Goal: Information Seeking & Learning: Learn about a topic

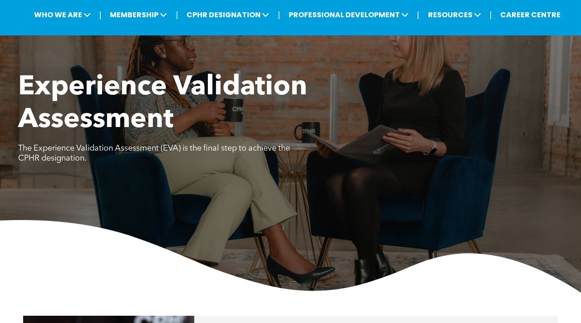
scroll to position [365, 0]
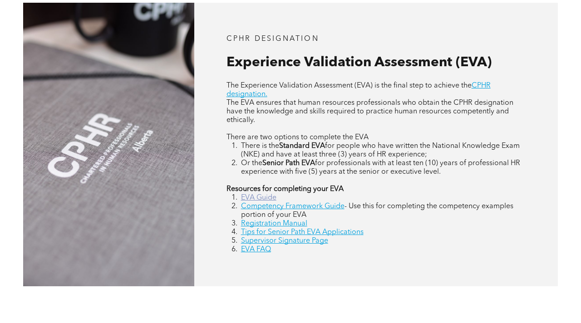
click at [249, 195] on link "EVA Guide" at bounding box center [258, 197] width 35 height 7
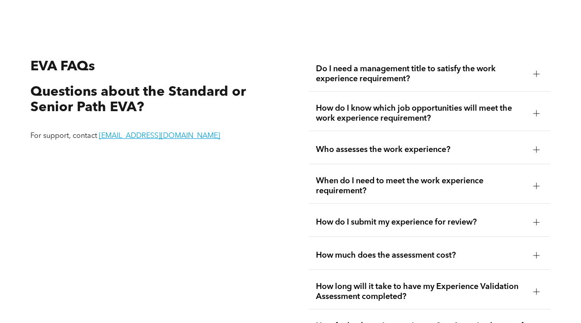
scroll to position [1484, 0]
click at [393, 136] on div "Who assesses the work experience?" at bounding box center [430, 150] width 242 height 29
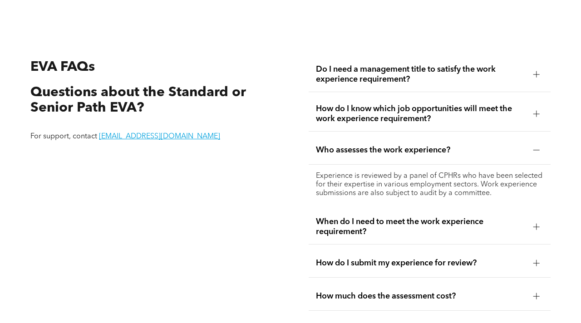
click at [393, 136] on div "Who assesses the work experience?" at bounding box center [430, 150] width 242 height 29
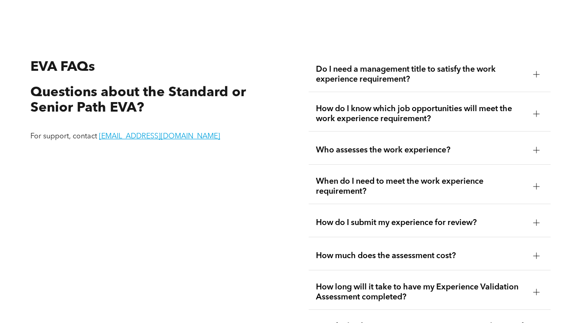
click at [400, 110] on span "How do I know which job opportunities will meet the work experience requirement?" at bounding box center [421, 114] width 210 height 20
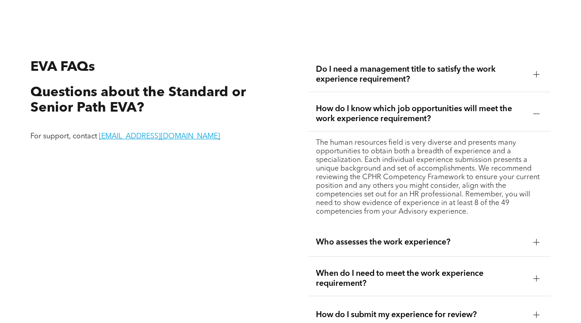
click at [400, 110] on span "How do I know which job opportunities will meet the work experience requirement?" at bounding box center [421, 114] width 210 height 20
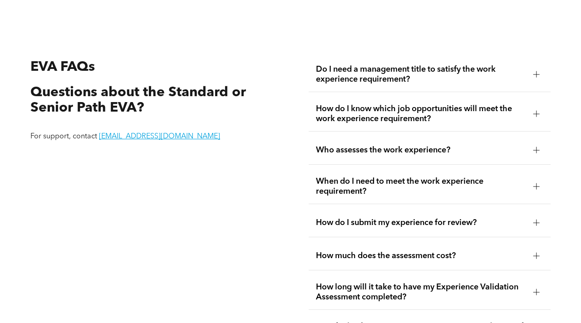
click at [413, 64] on span "Do I need a management title to satisfy the work experience requirement?" at bounding box center [421, 74] width 210 height 20
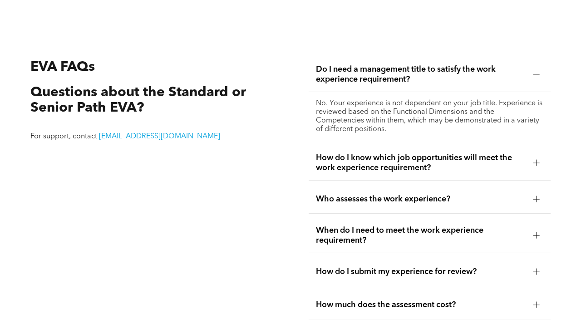
click at [413, 64] on span "Do I need a management title to satisfy the work experience requirement?" at bounding box center [421, 74] width 210 height 20
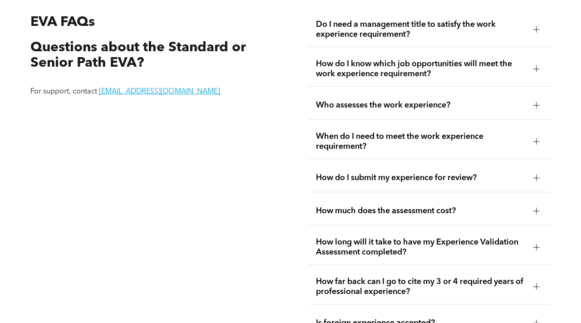
scroll to position [1548, 0]
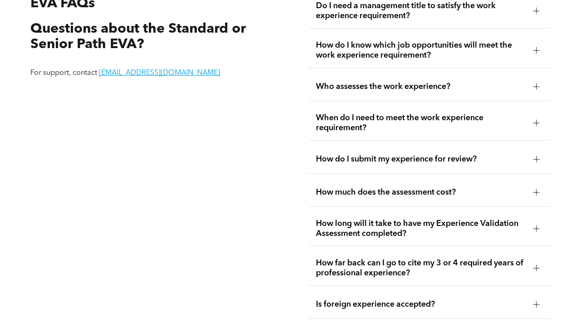
click at [396, 154] on span "How do I submit my experience for review?" at bounding box center [421, 159] width 210 height 10
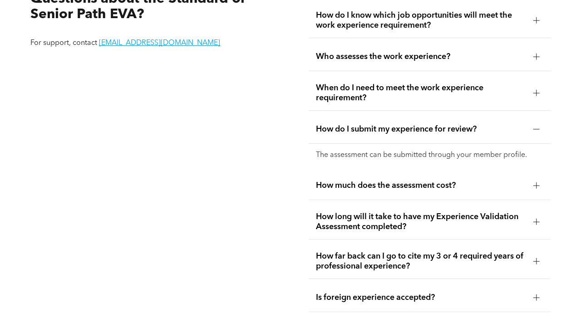
scroll to position [1579, 0]
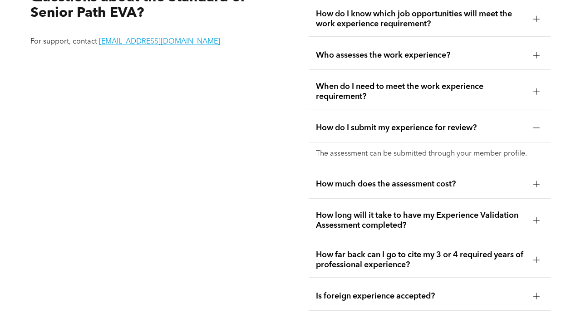
click at [386, 181] on div "How much does the assessment cost?" at bounding box center [430, 184] width 242 height 29
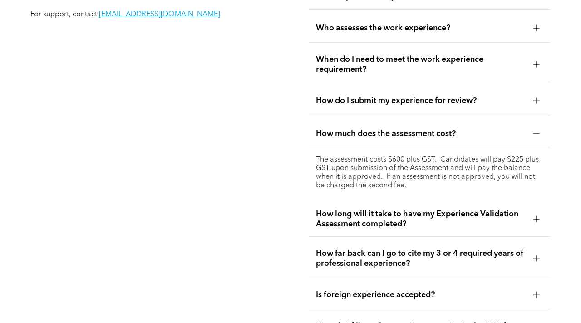
scroll to position [1610, 0]
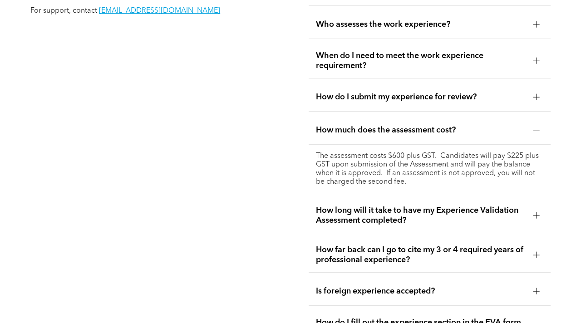
click at [373, 209] on span "How long will it take to have my Experience Validation Assessment completed?" at bounding box center [421, 216] width 210 height 20
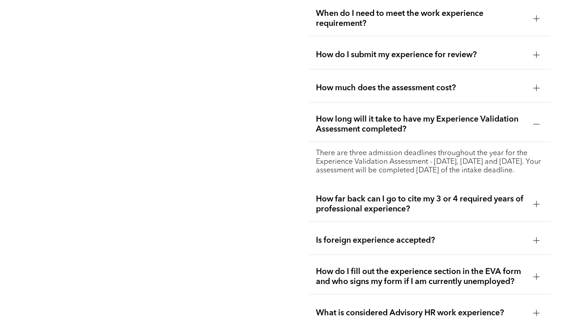
scroll to position [1656, 0]
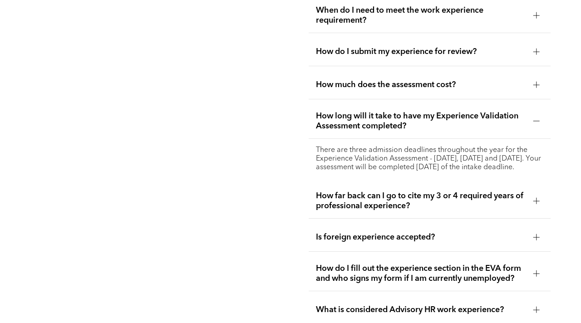
click at [356, 208] on div "How far back can I go to cite my 3 or 4 required years of professional experien…" at bounding box center [430, 201] width 242 height 35
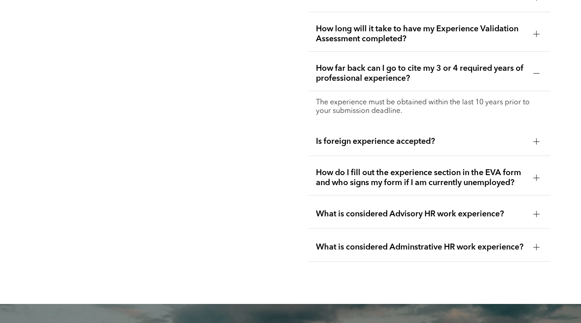
scroll to position [1768, 0]
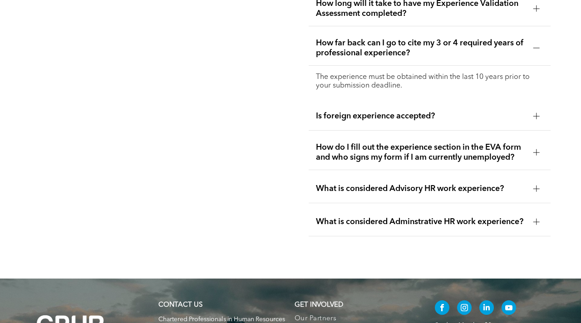
click at [339, 184] on span "What is considered Advisory HR work experience?" at bounding box center [421, 189] width 210 height 10
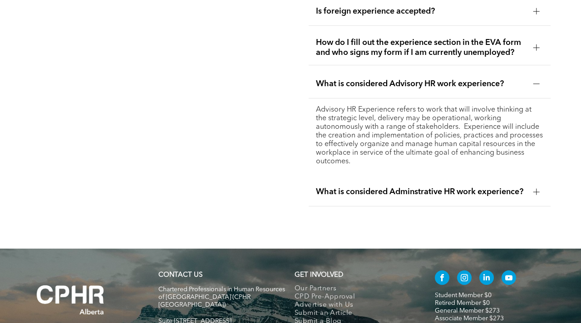
scroll to position [1850, 0]
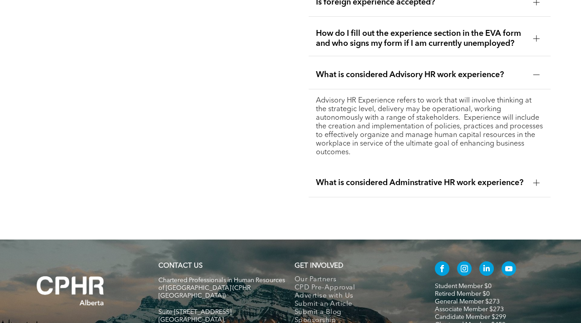
click at [351, 180] on div "What is considered Adminstrative HR work experience?" at bounding box center [430, 183] width 242 height 29
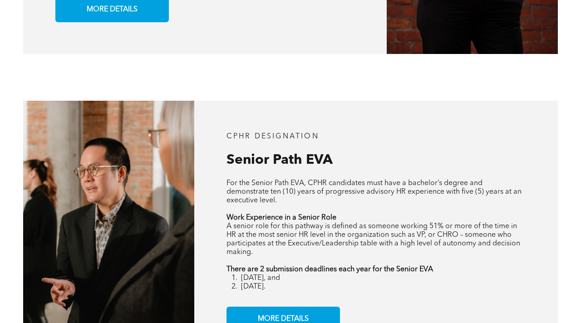
scroll to position [820, 0]
